Goal: Information Seeking & Learning: Find specific page/section

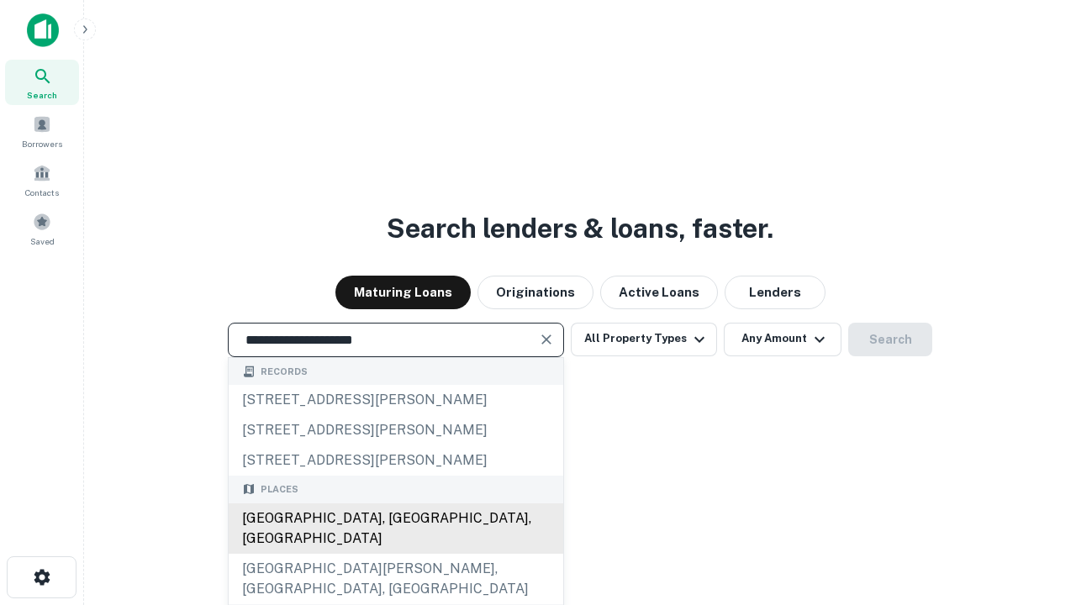
click at [395, 554] on div "[GEOGRAPHIC_DATA], [GEOGRAPHIC_DATA], [GEOGRAPHIC_DATA]" at bounding box center [396, 528] width 334 height 50
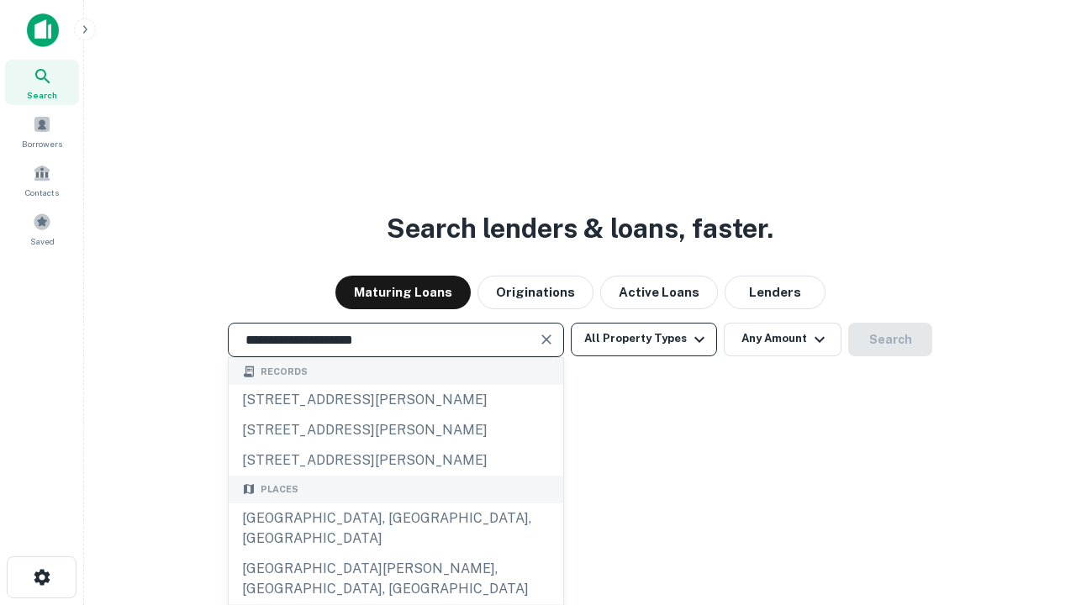
click at [644, 339] on button "All Property Types" at bounding box center [644, 340] width 146 height 34
type input "**********"
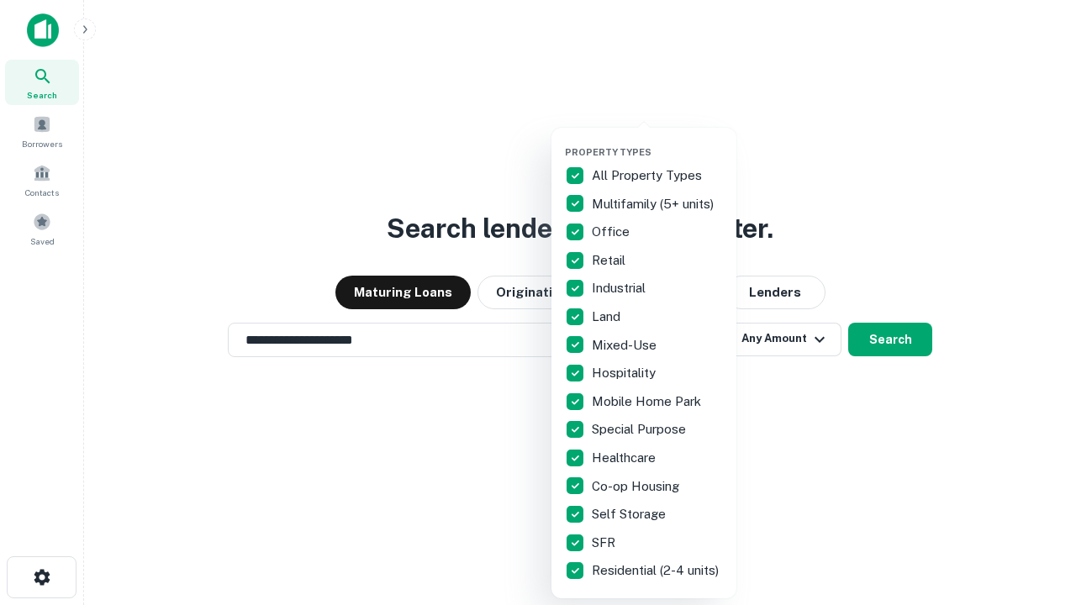
click at [657, 141] on button "button" at bounding box center [657, 141] width 185 height 1
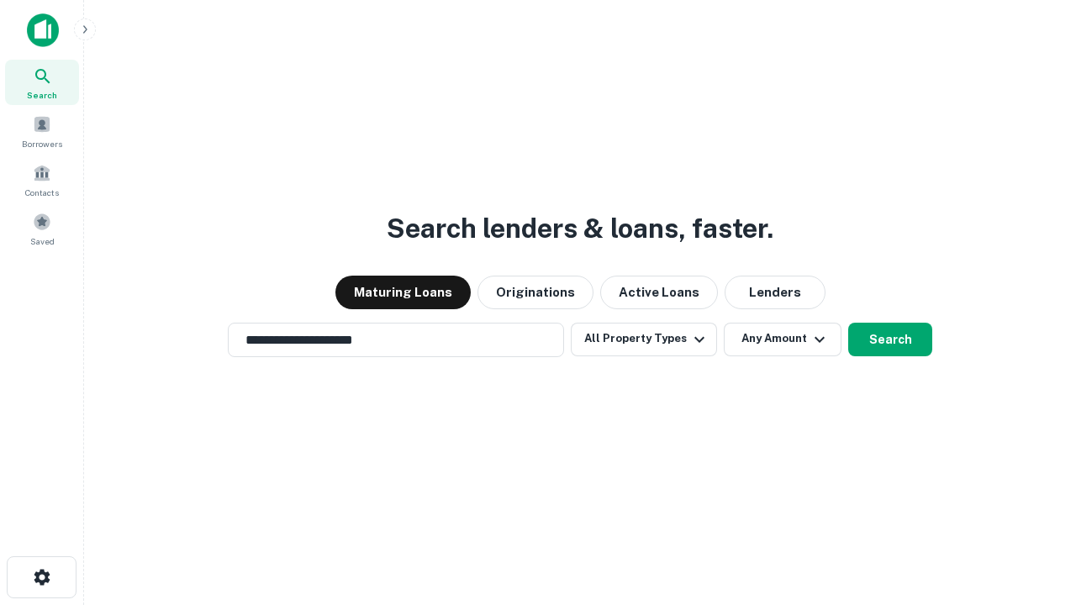
scroll to position [10, 203]
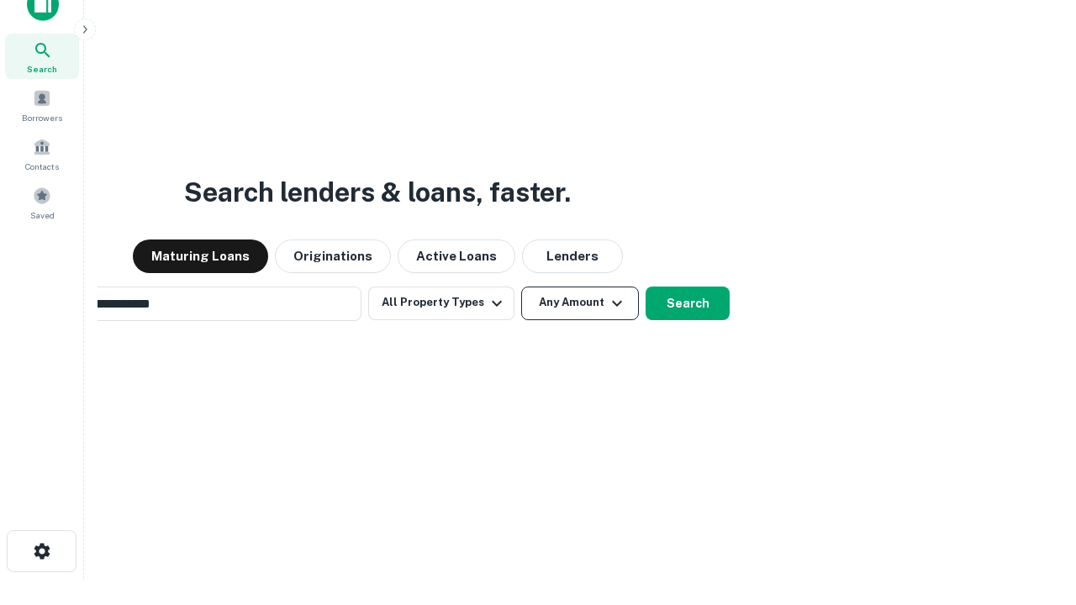
click at [521, 287] on button "Any Amount" at bounding box center [580, 304] width 118 height 34
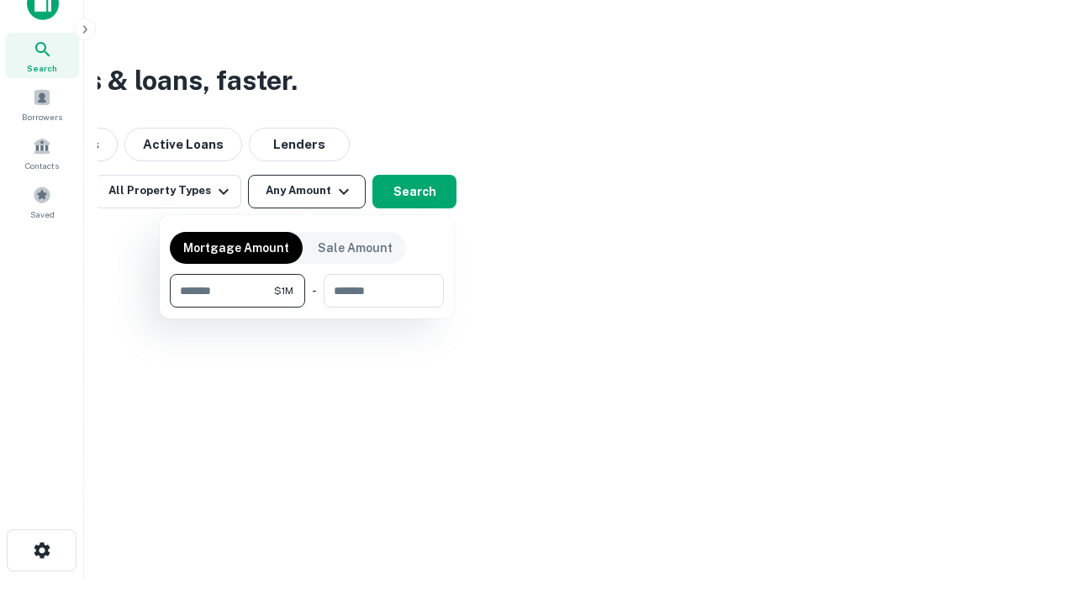
type input "*******"
click at [307, 308] on button "button" at bounding box center [307, 308] width 274 height 1
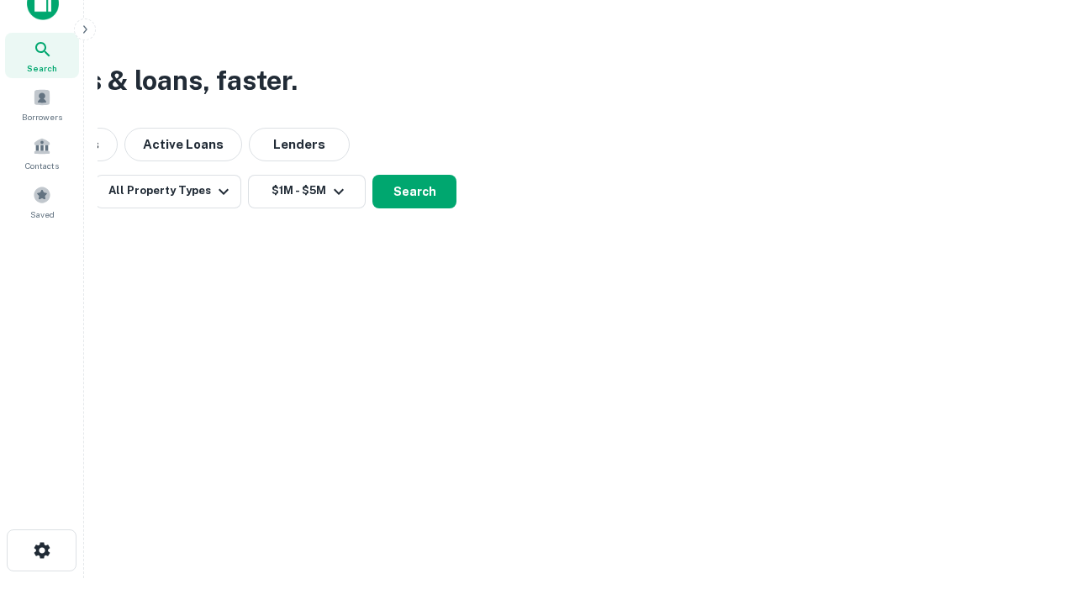
scroll to position [26, 0]
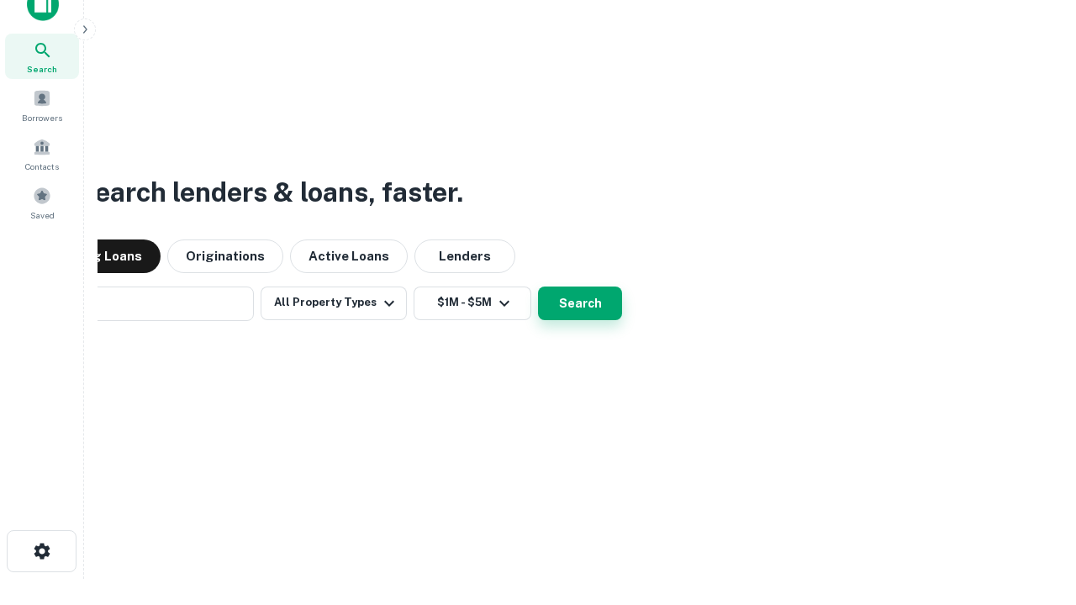
click at [538, 287] on button "Search" at bounding box center [580, 304] width 84 height 34
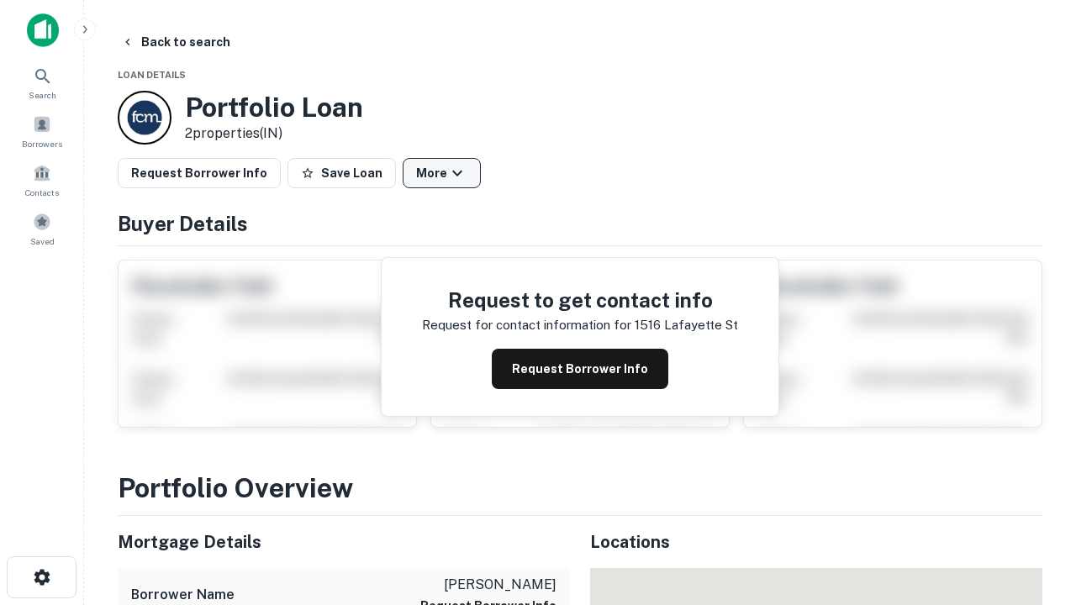
click at [441, 173] on button "More" at bounding box center [442, 173] width 78 height 30
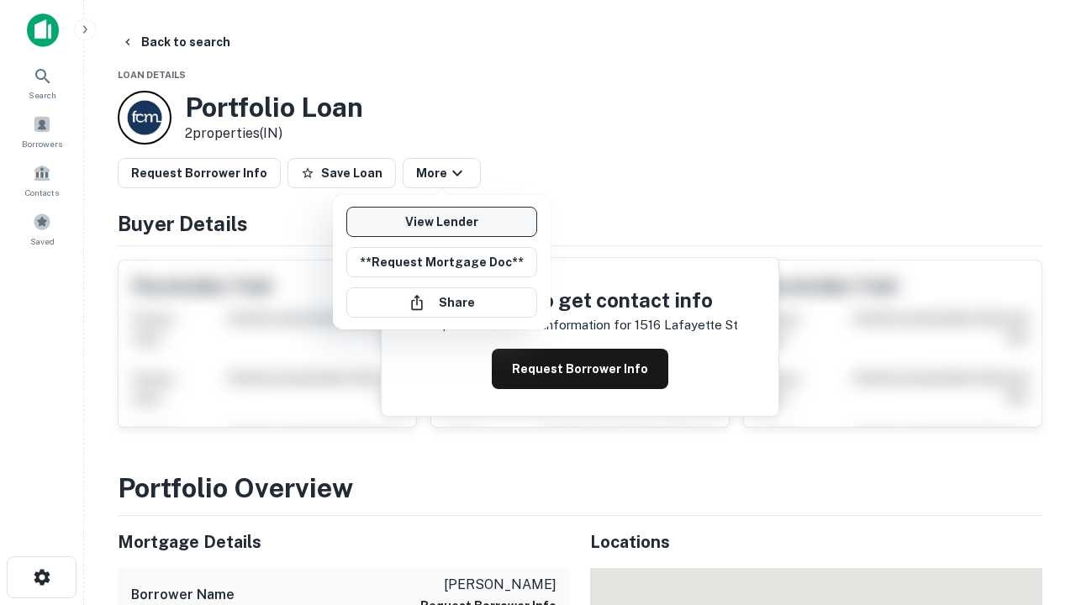
click at [441, 222] on link "View Lender" at bounding box center [441, 222] width 191 height 30
